Goal: Task Accomplishment & Management: Manage account settings

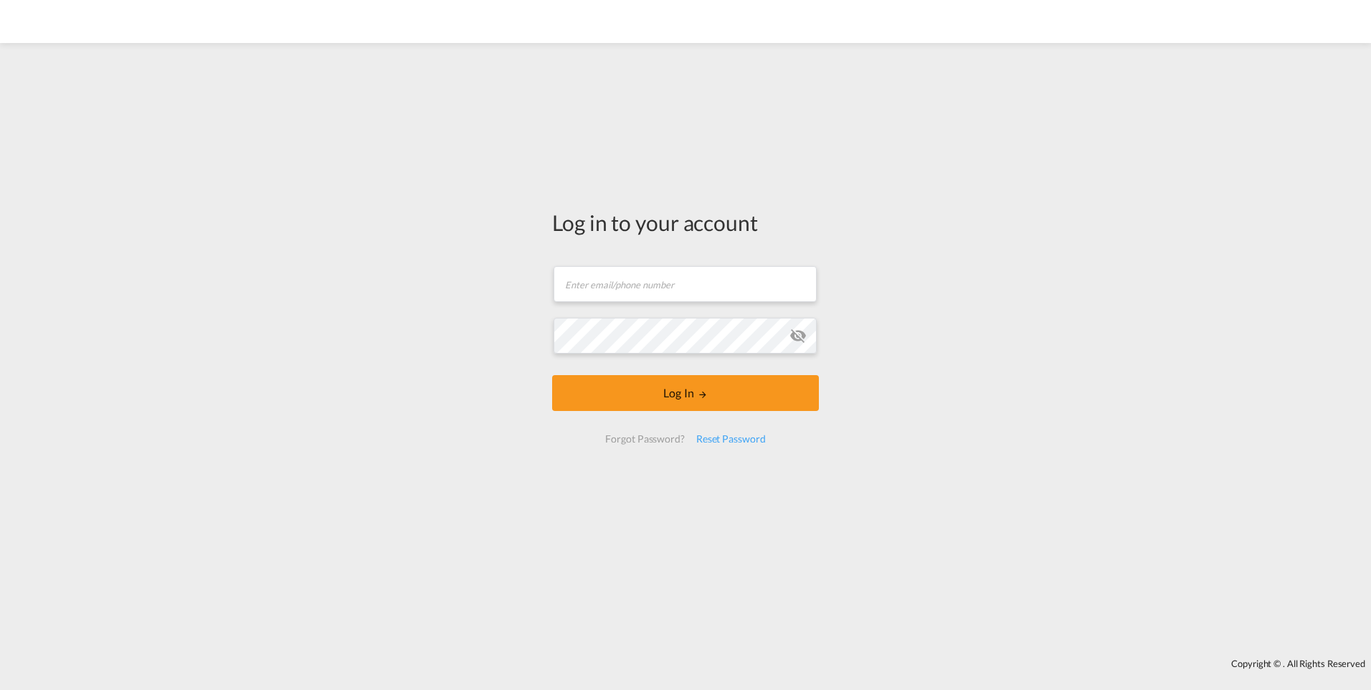
click at [659, 437] on div "Forgot Password?" at bounding box center [644, 439] width 90 height 26
drag, startPoint x: 659, startPoint y: 437, endPoint x: 697, endPoint y: 437, distance: 38.0
click at [697, 437] on div "Reset Password" at bounding box center [730, 439] width 81 height 26
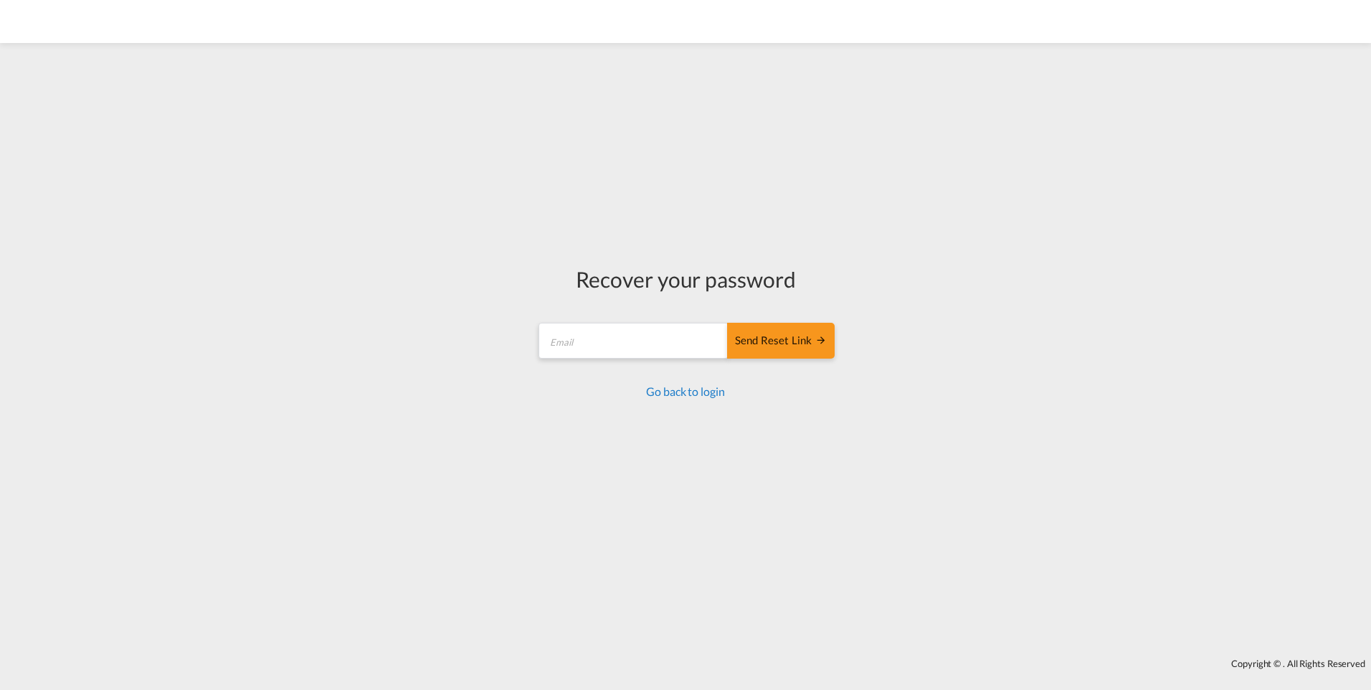
click at [675, 389] on link "Go back to login" at bounding box center [685, 391] width 78 height 14
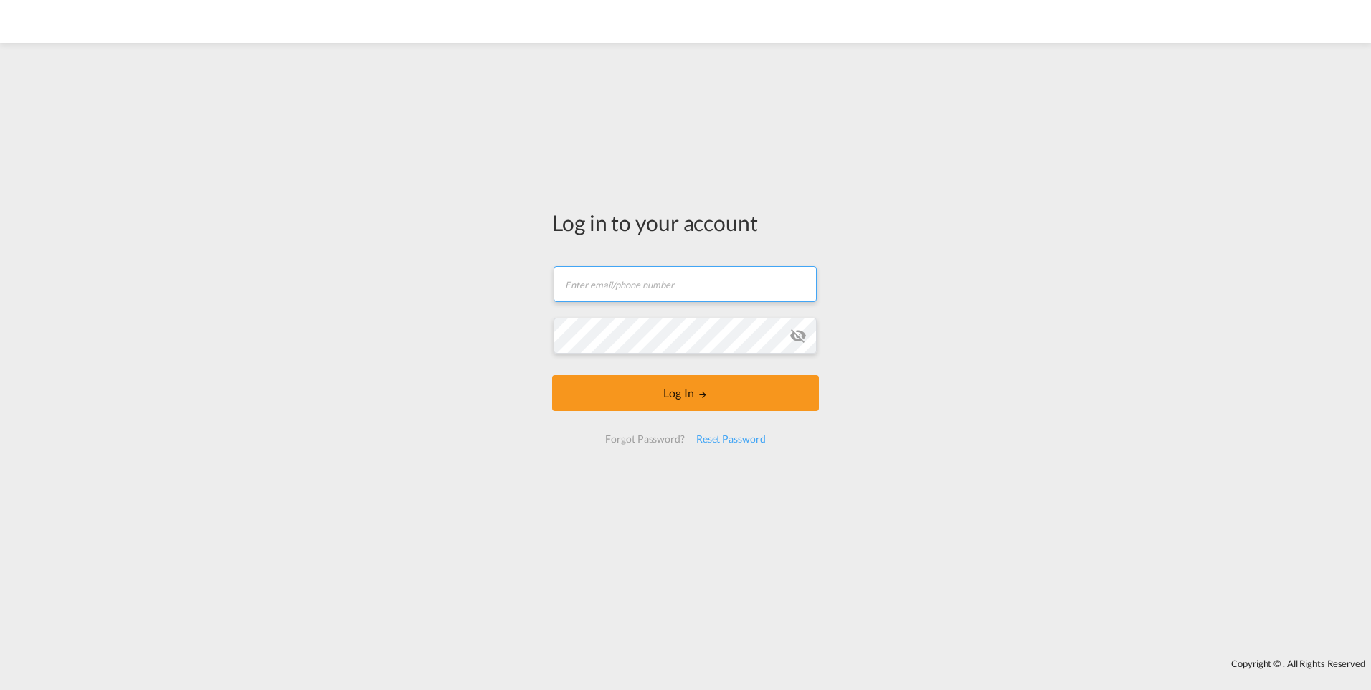
click at [656, 289] on input "text" at bounding box center [685, 284] width 263 height 36
type input "m.meyn@amafreight.com"
click at [552, 375] on button "Log In" at bounding box center [685, 393] width 267 height 36
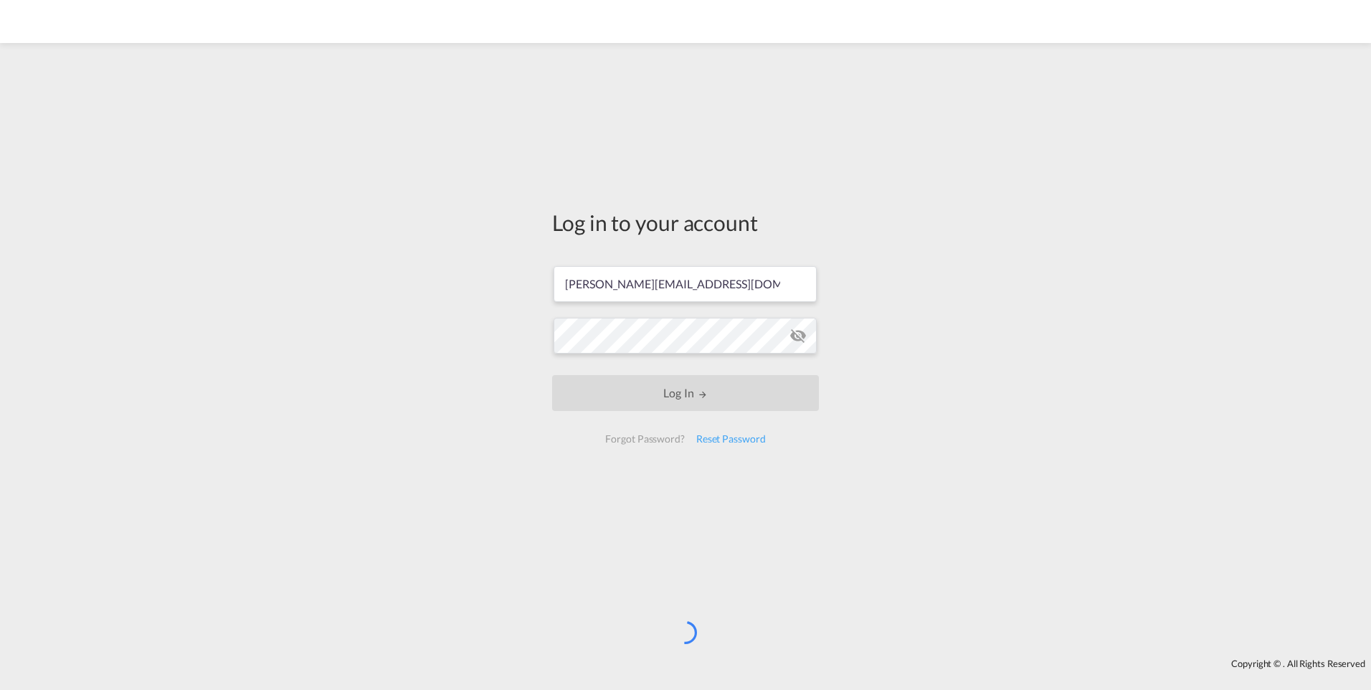
click at [791, 340] on md-icon "icon-eye-off" at bounding box center [797, 335] width 17 height 17
click at [793, 339] on md-icon "icon-eye-off" at bounding box center [797, 335] width 17 height 17
